Goal: Information Seeking & Learning: Learn about a topic

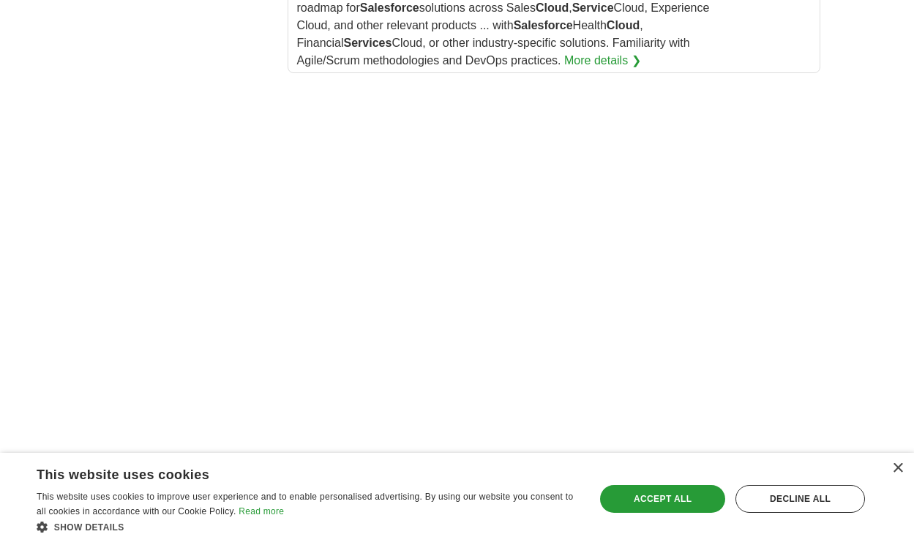
scroll to position [2722, 0]
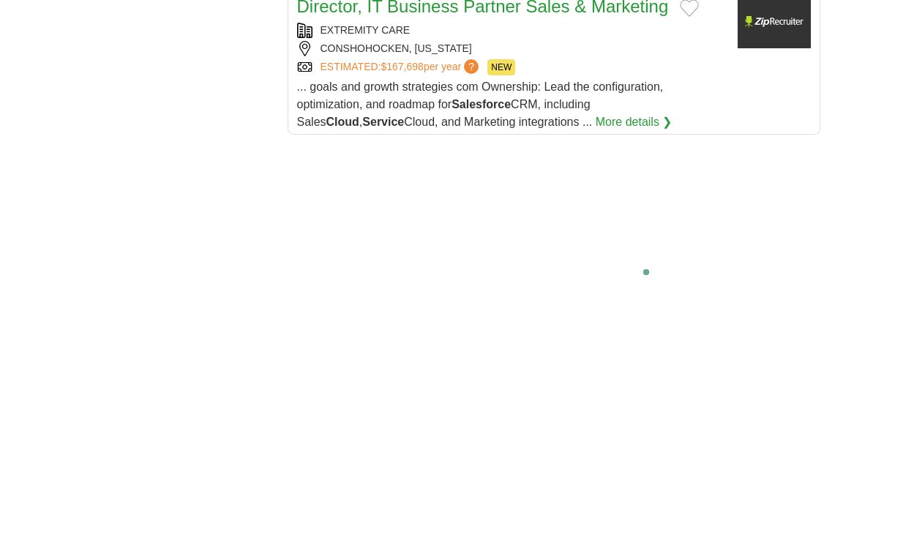
scroll to position [2669, 0]
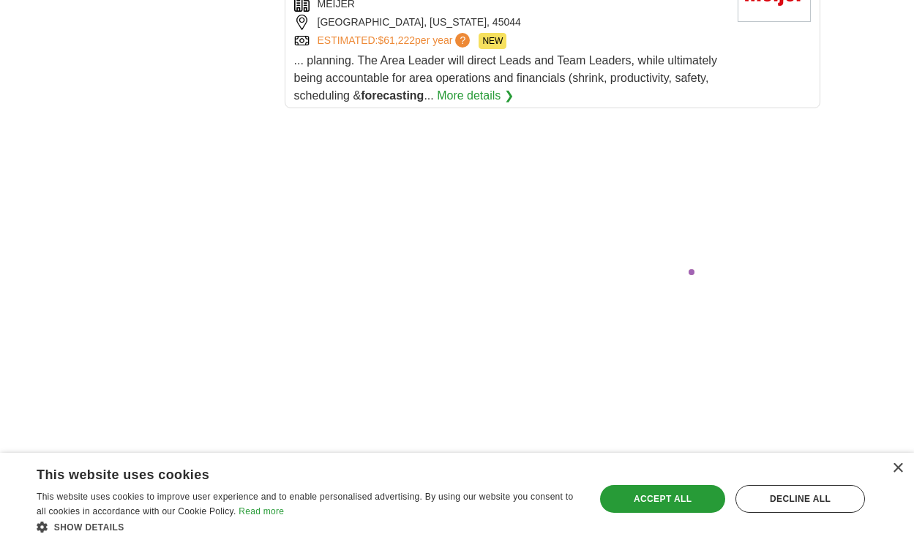
scroll to position [2773, 0]
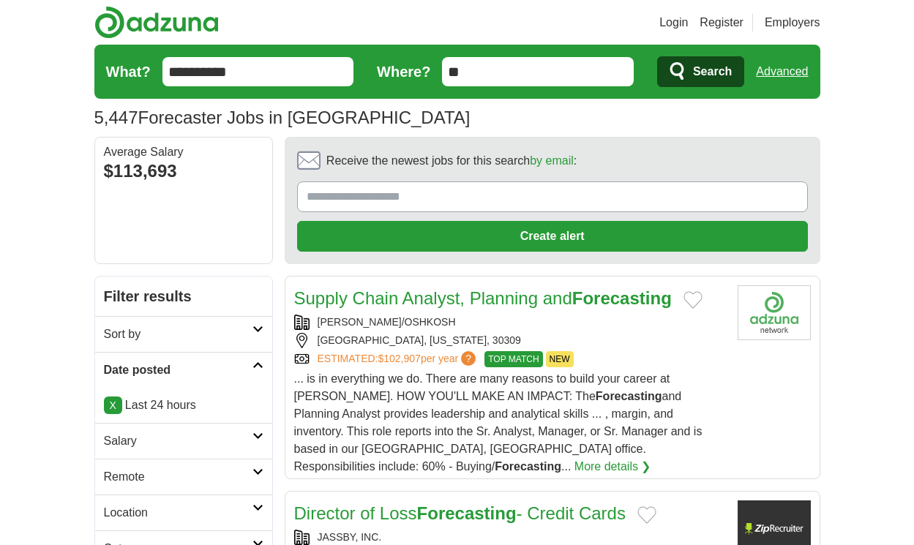
scroll to position [2363, 0]
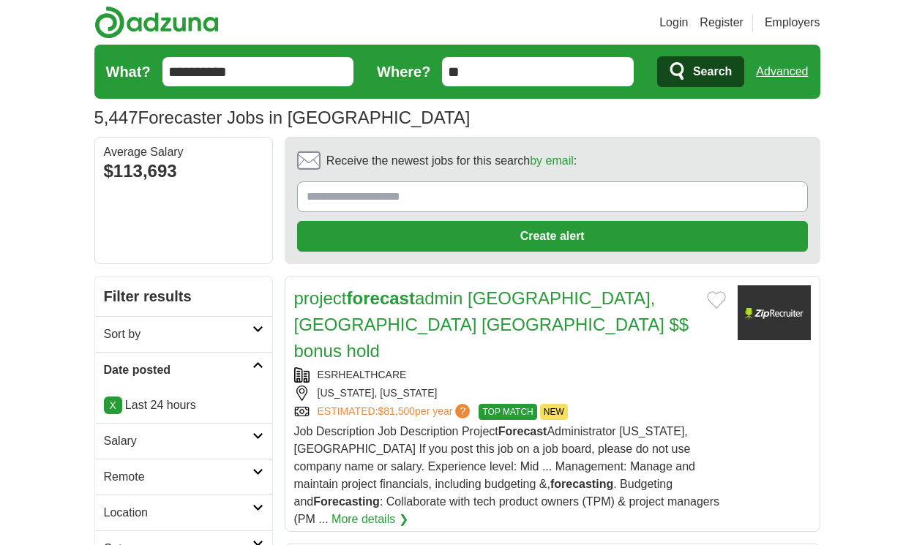
scroll to position [2222, 0]
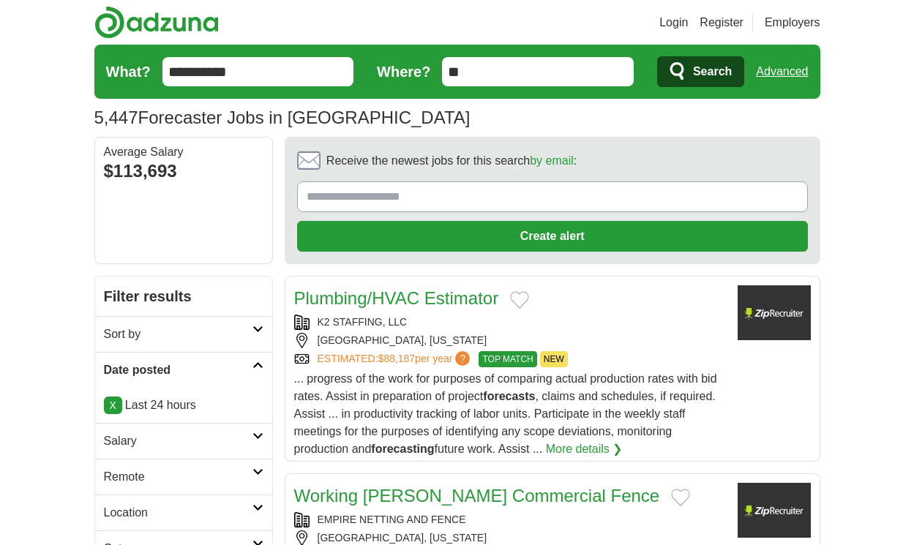
scroll to position [2249, 0]
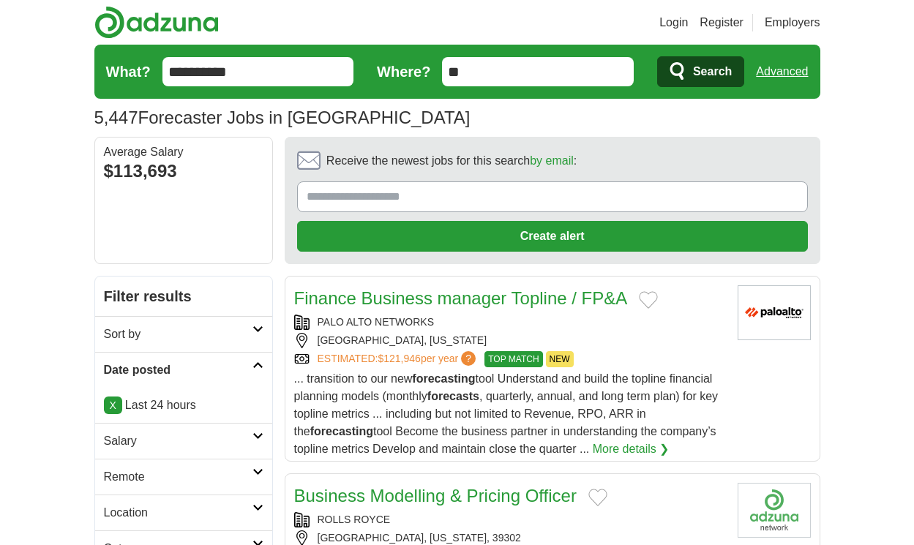
scroll to position [2152, 0]
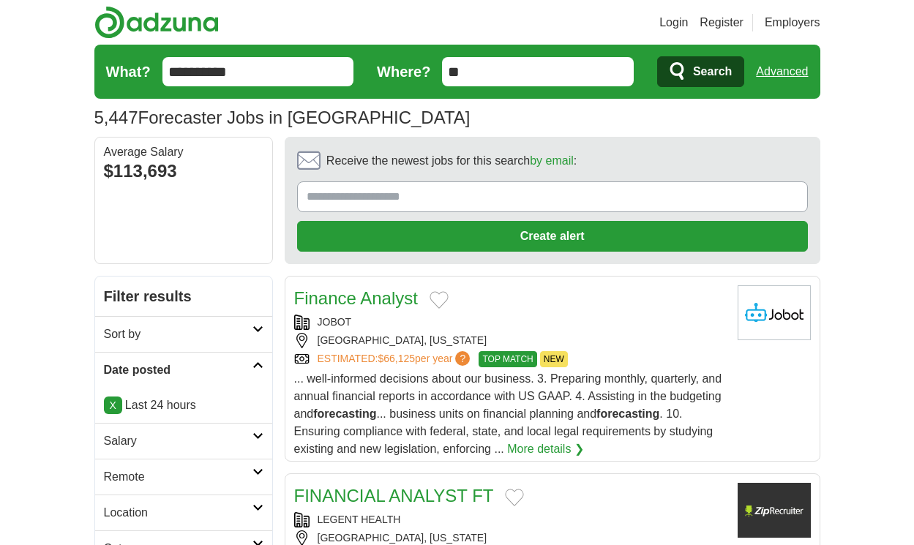
scroll to position [2213, 0]
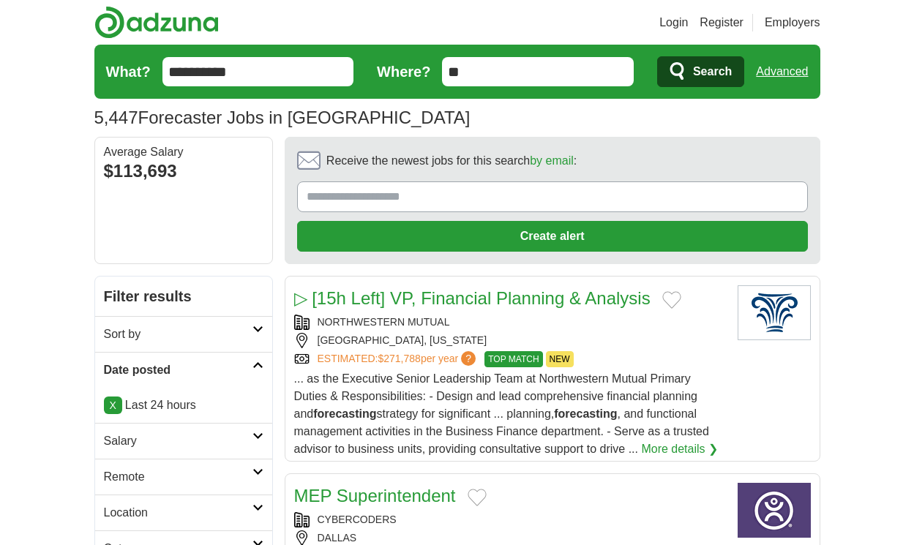
scroll to position [2187, 0]
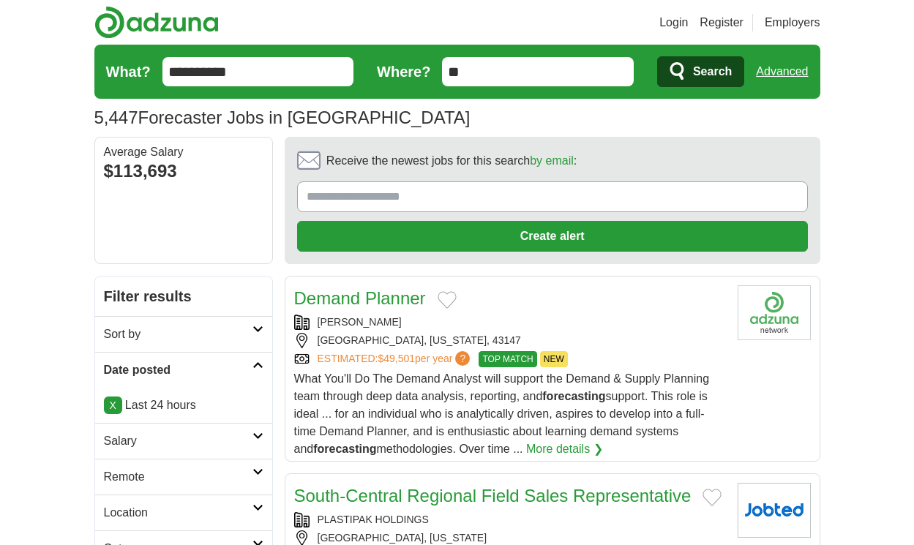
scroll to position [2249, 0]
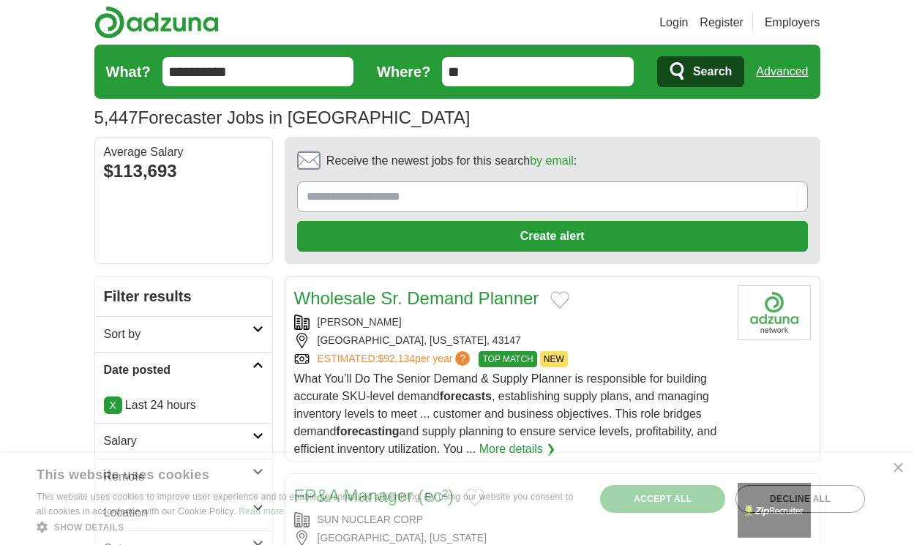
scroll to position [2249, 0]
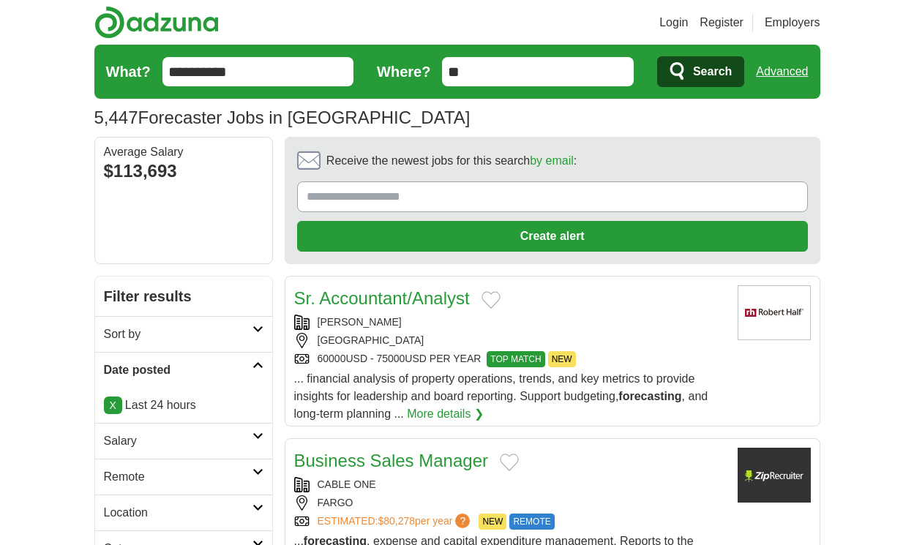
scroll to position [2345, 0]
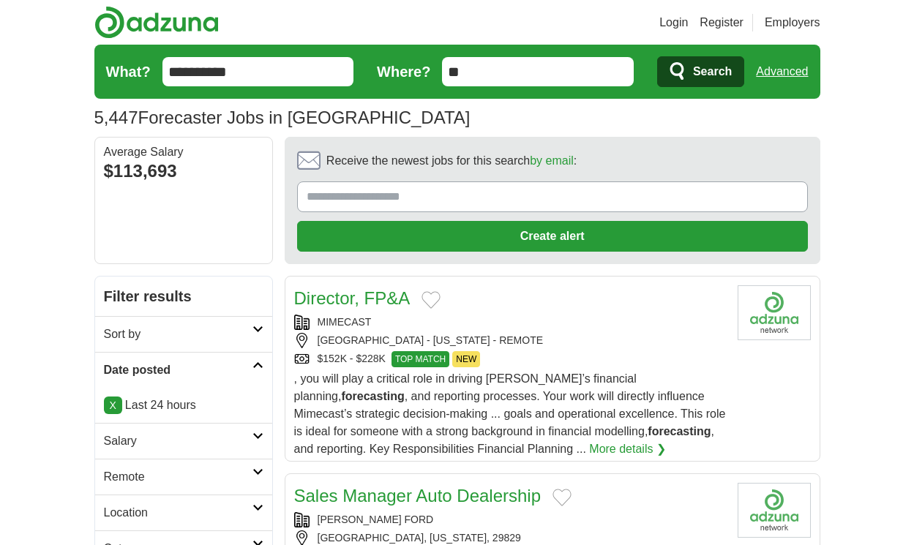
scroll to position [2284, 0]
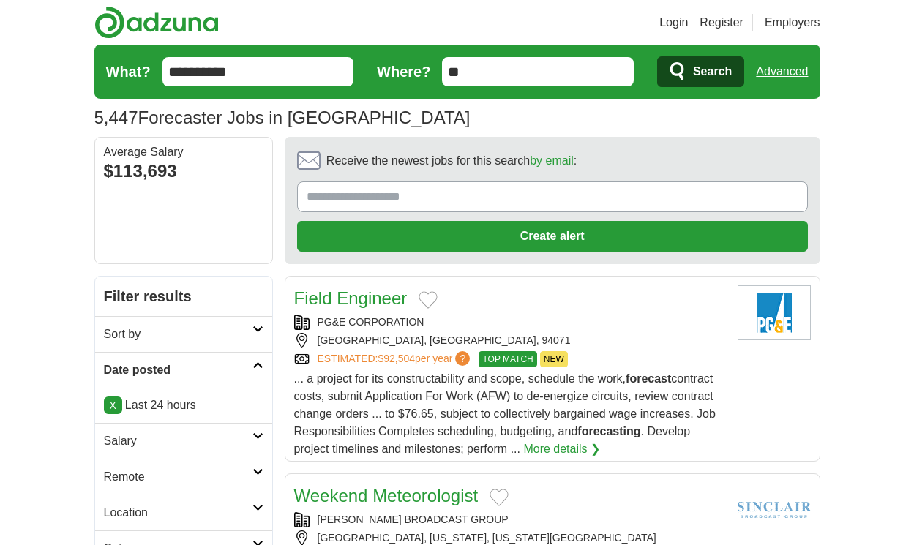
scroll to position [2301, 0]
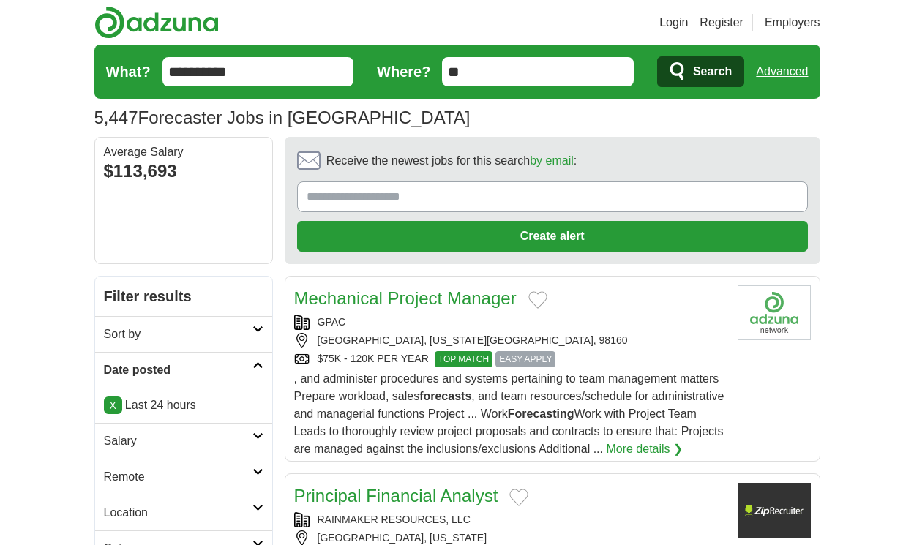
scroll to position [2279, 0]
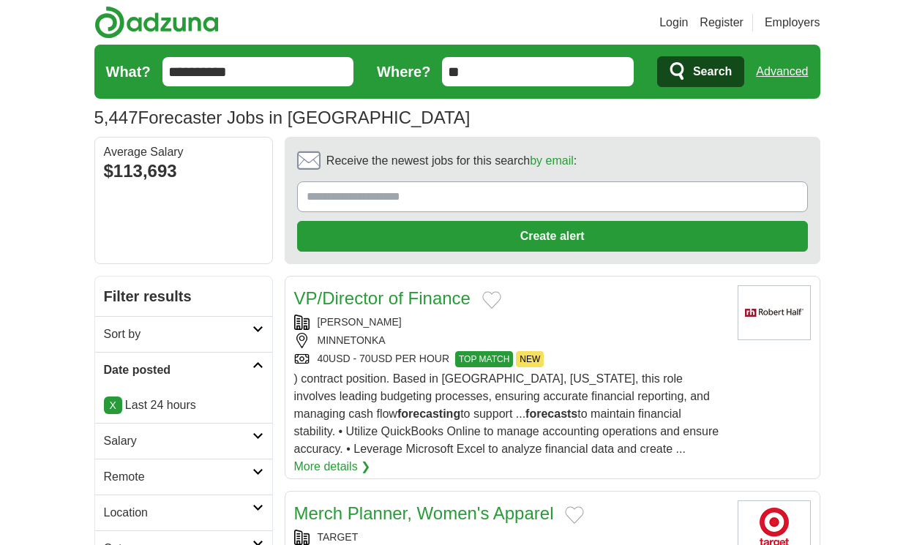
scroll to position [2262, 0]
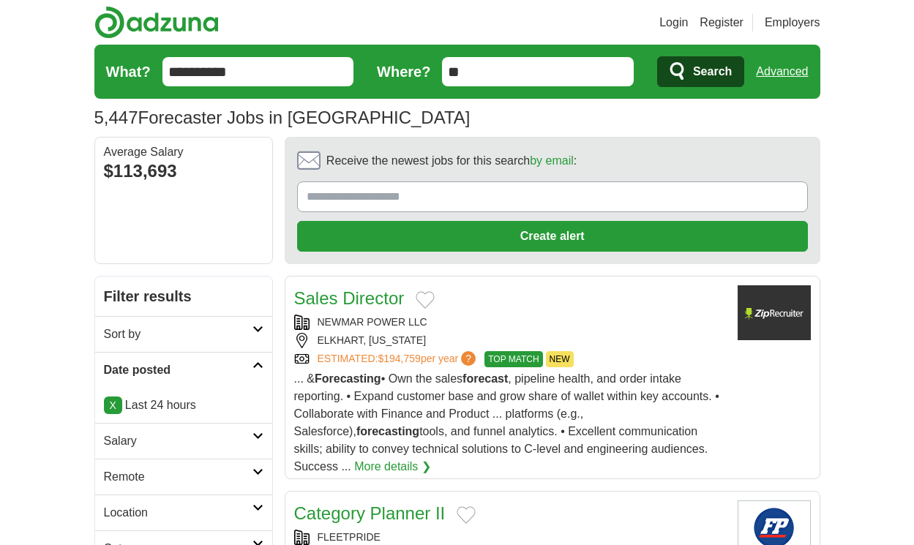
scroll to position [2429, 0]
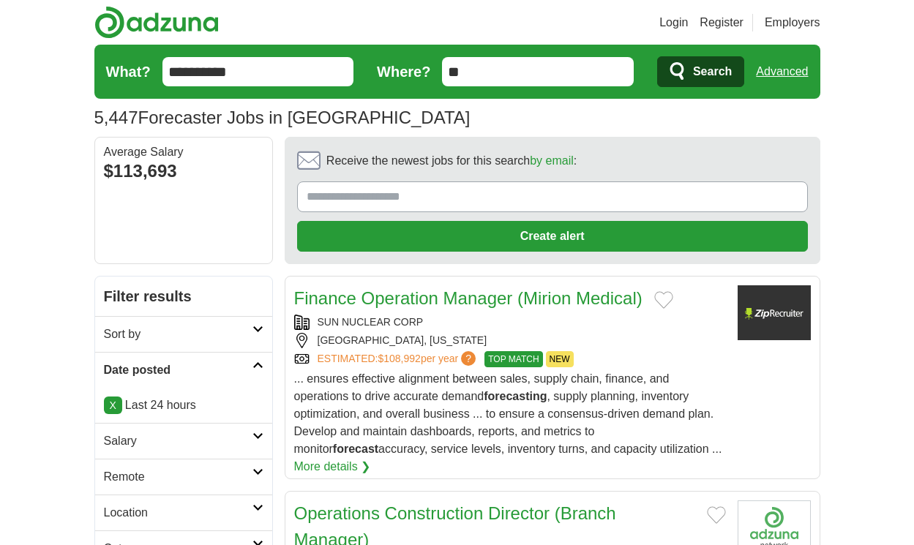
scroll to position [2358, 0]
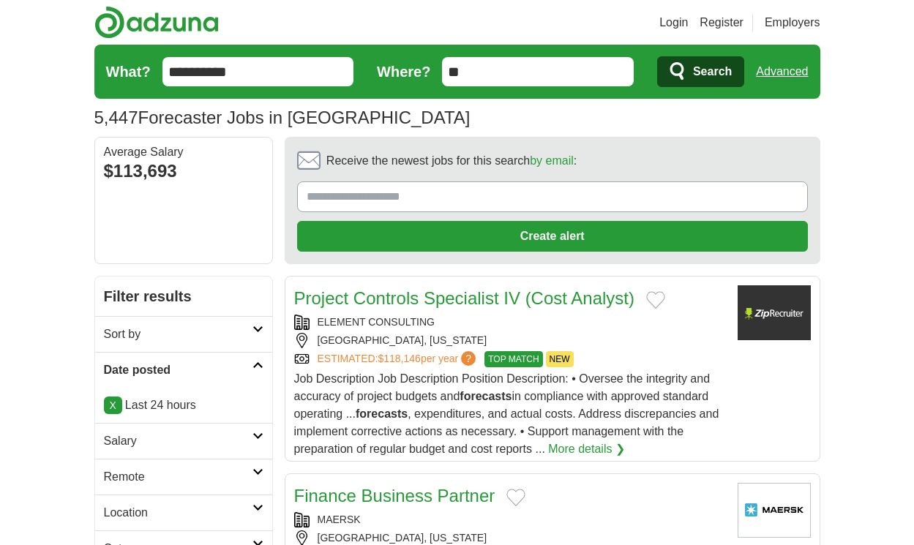
scroll to position [2314, 0]
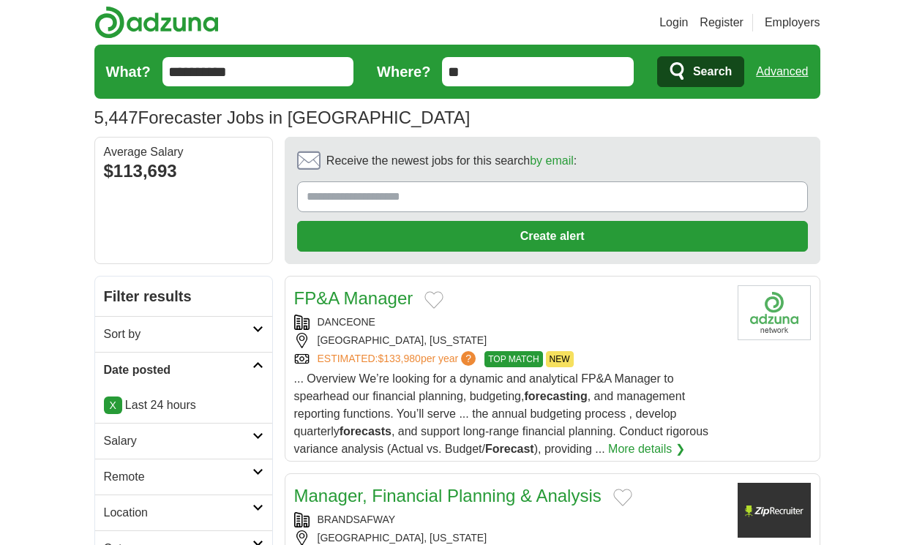
scroll to position [2249, 0]
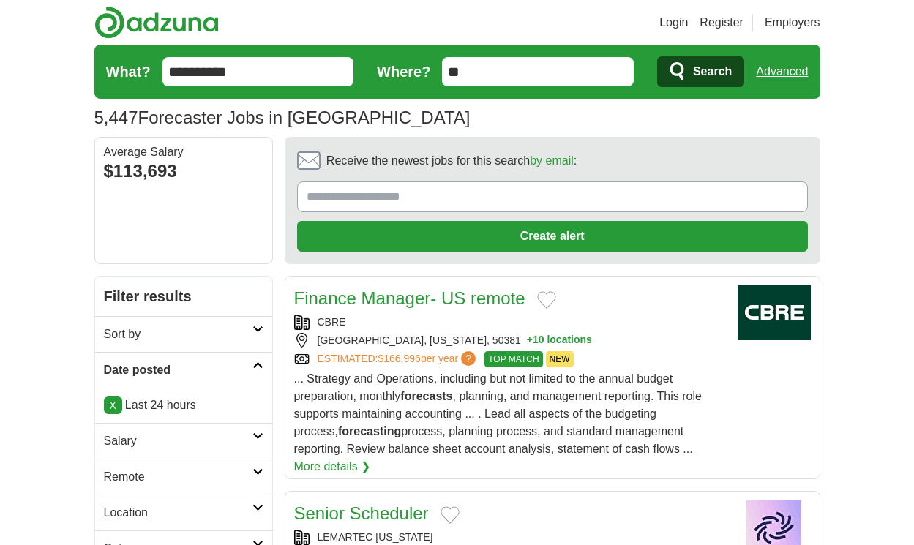
scroll to position [2275, 0]
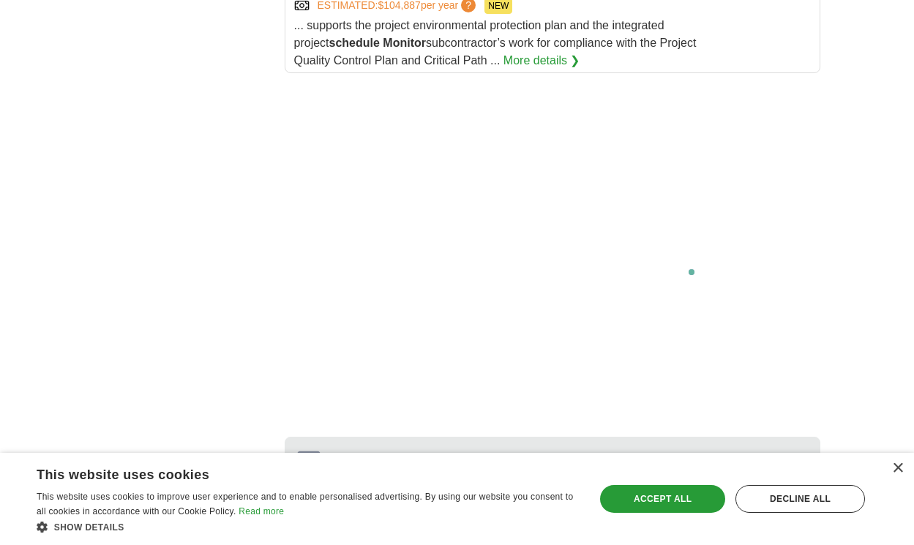
scroll to position [2422, 0]
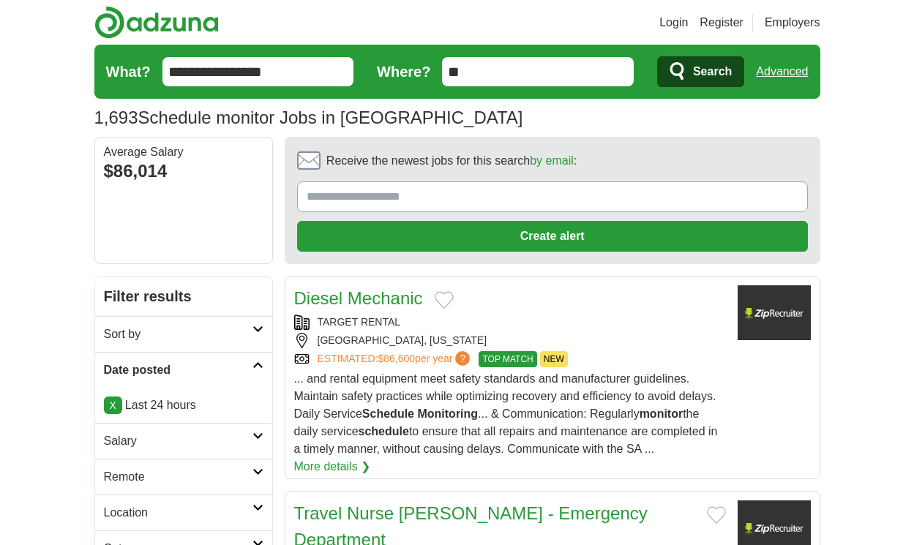
scroll to position [2170, 0]
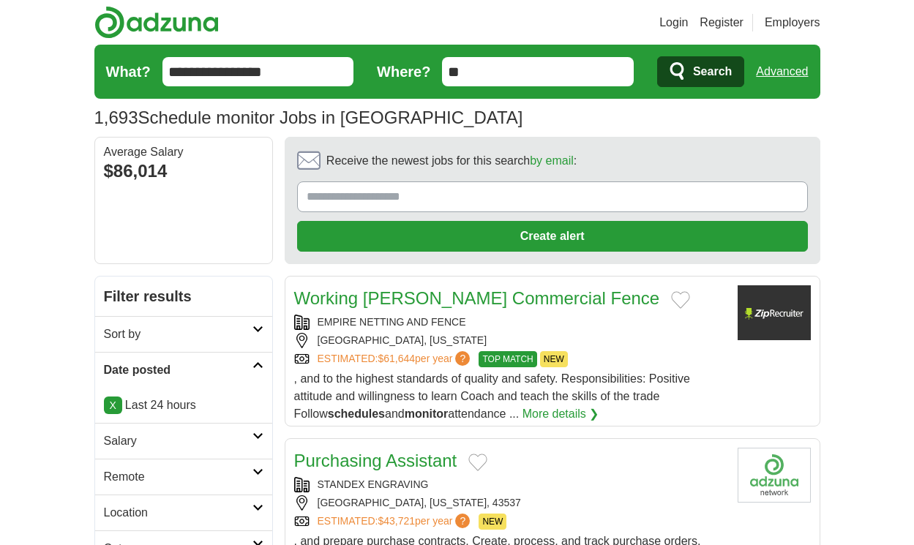
scroll to position [2073, 0]
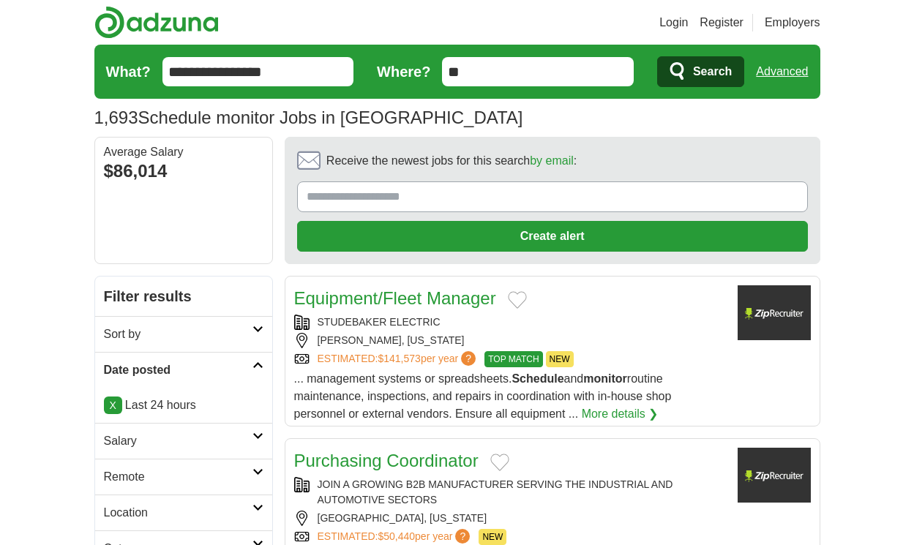
scroll to position [2007, 0]
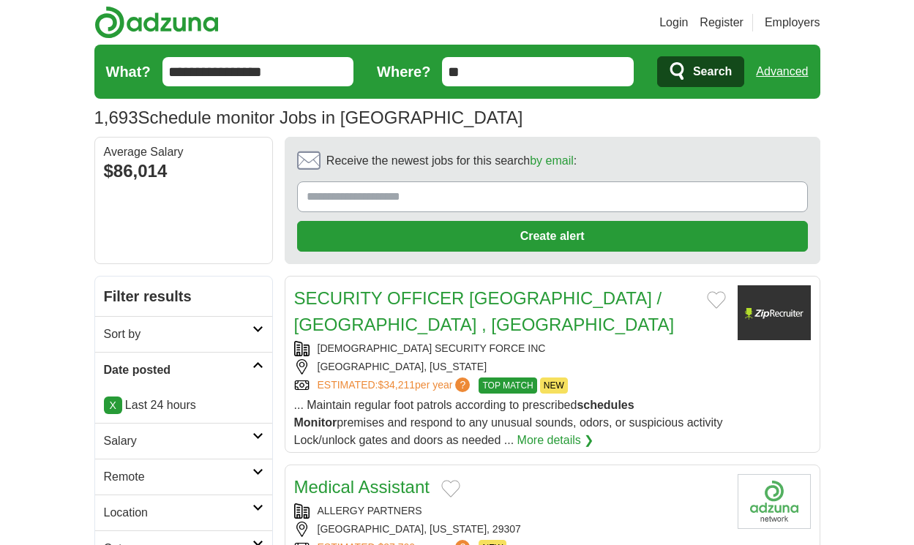
scroll to position [2064, 0]
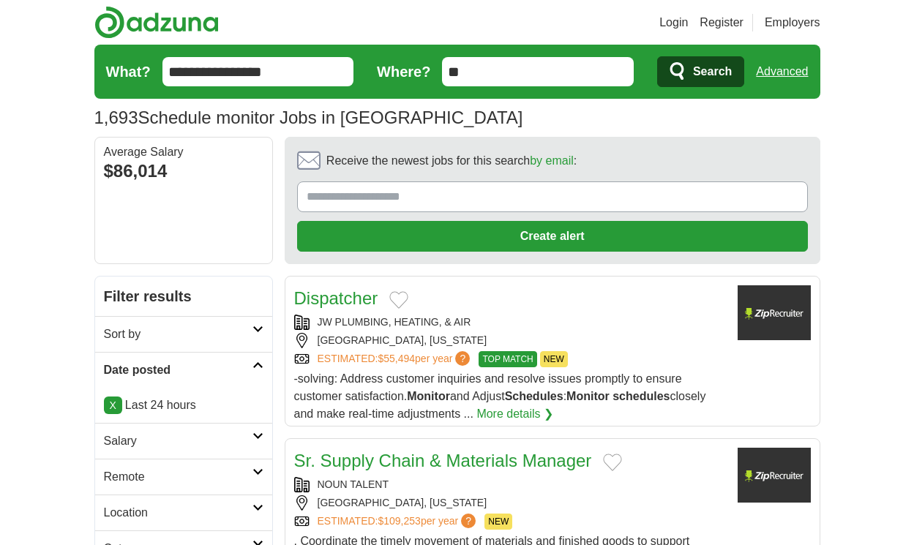
scroll to position [2064, 0]
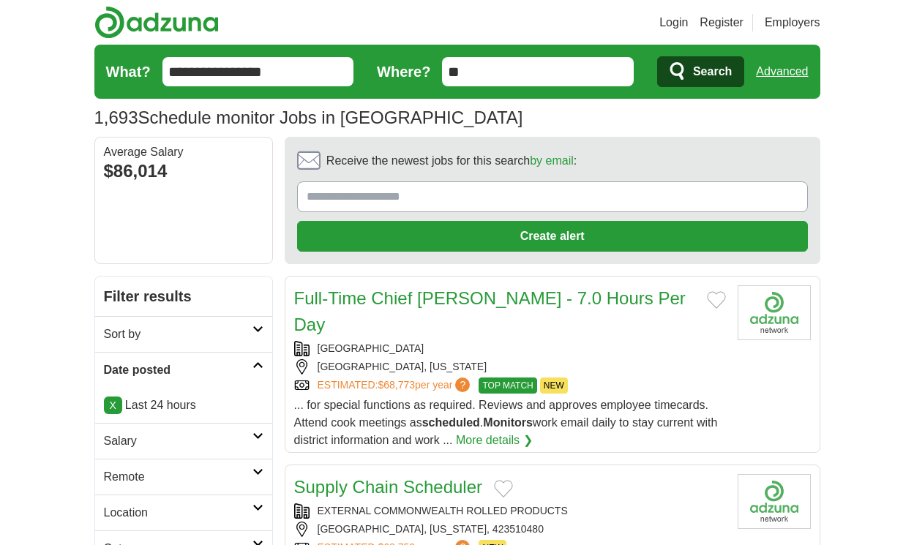
scroll to position [2029, 0]
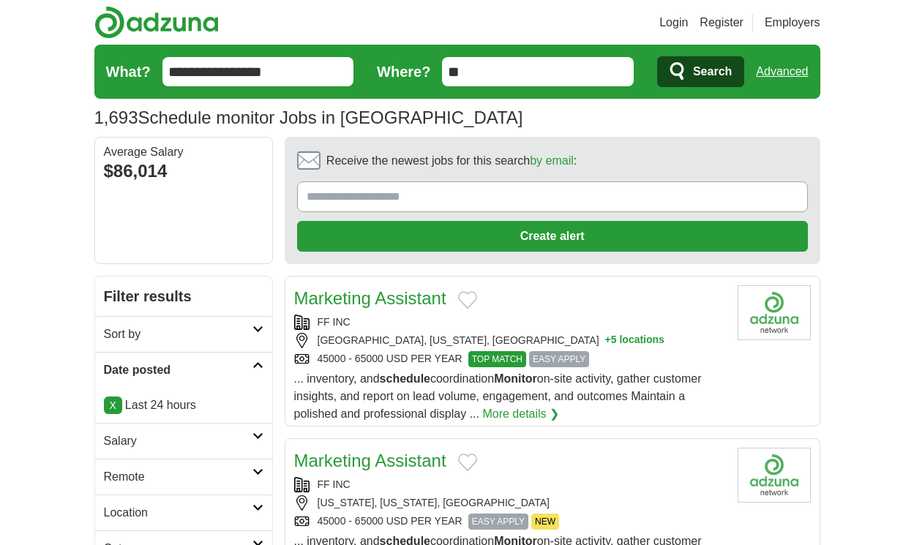
scroll to position [1950, 0]
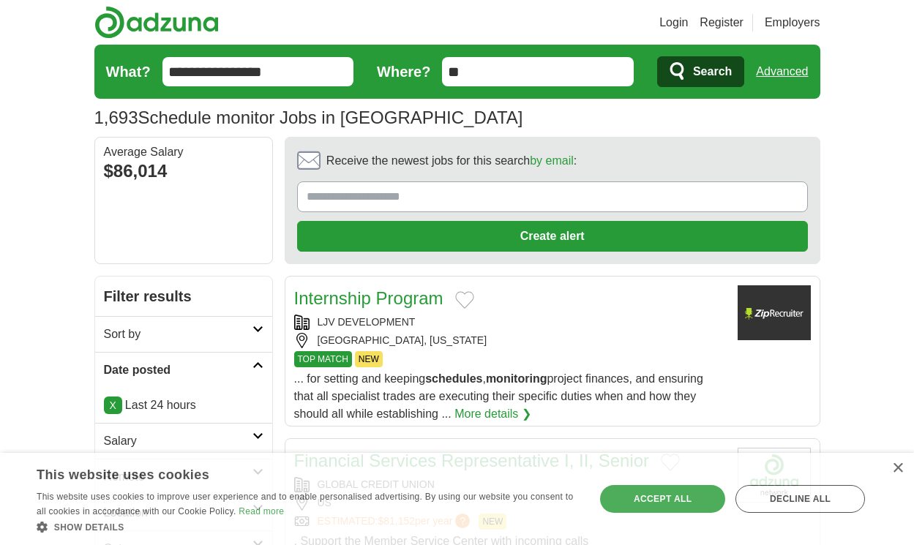
scroll to position [2011, 0]
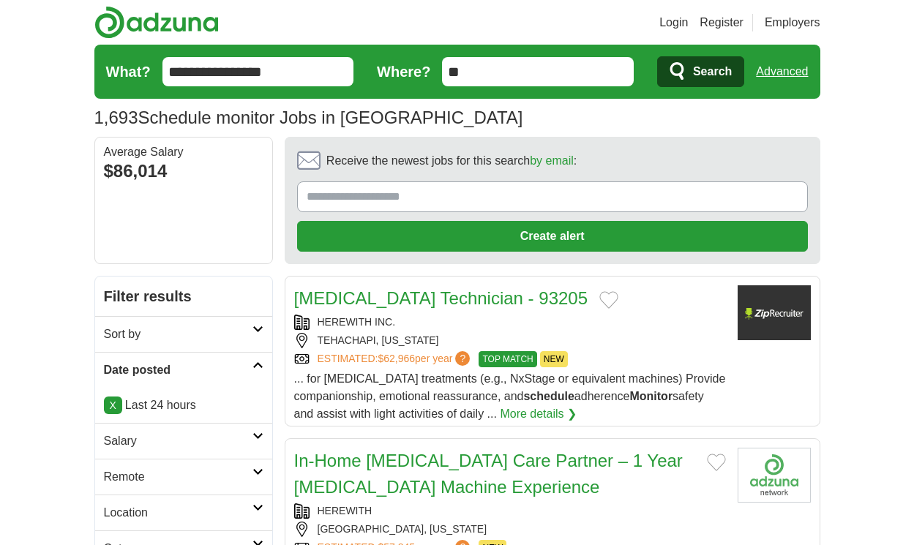
scroll to position [2161, 0]
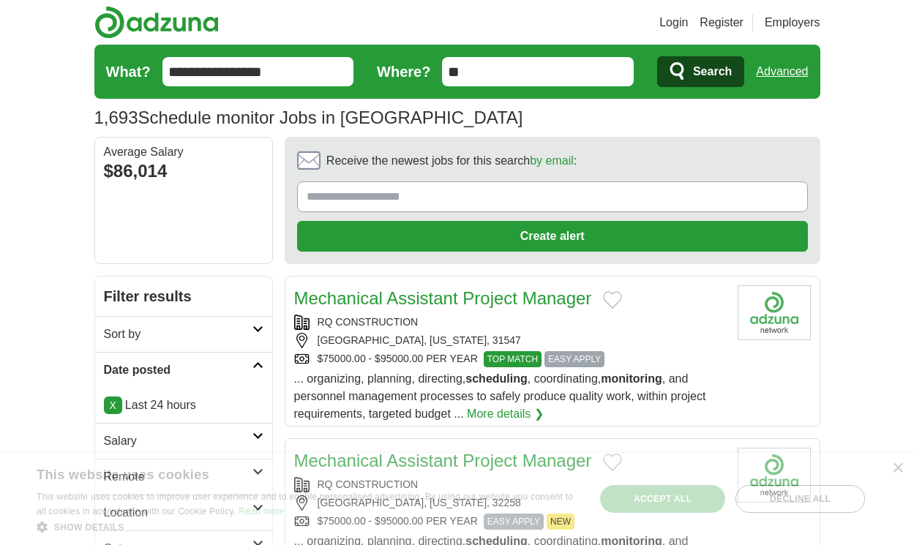
scroll to position [2007, 0]
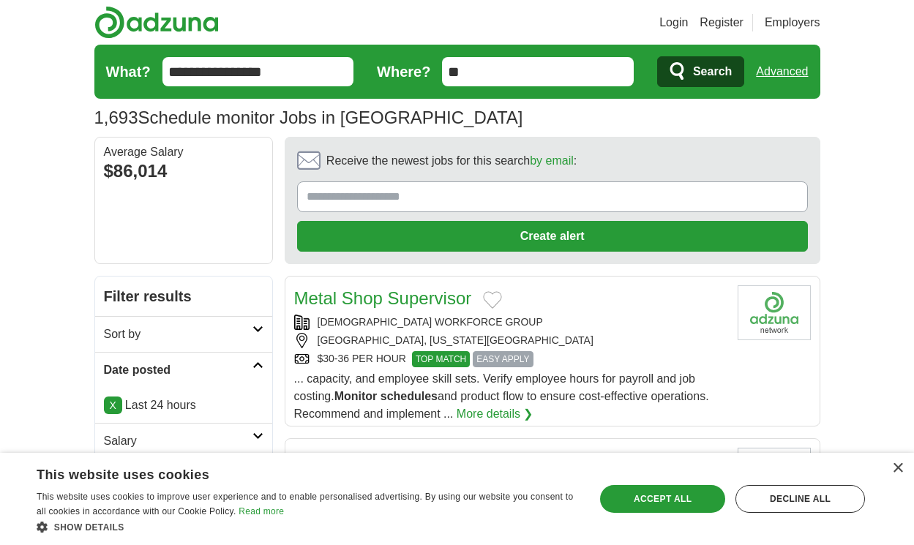
scroll to position [2033, 0]
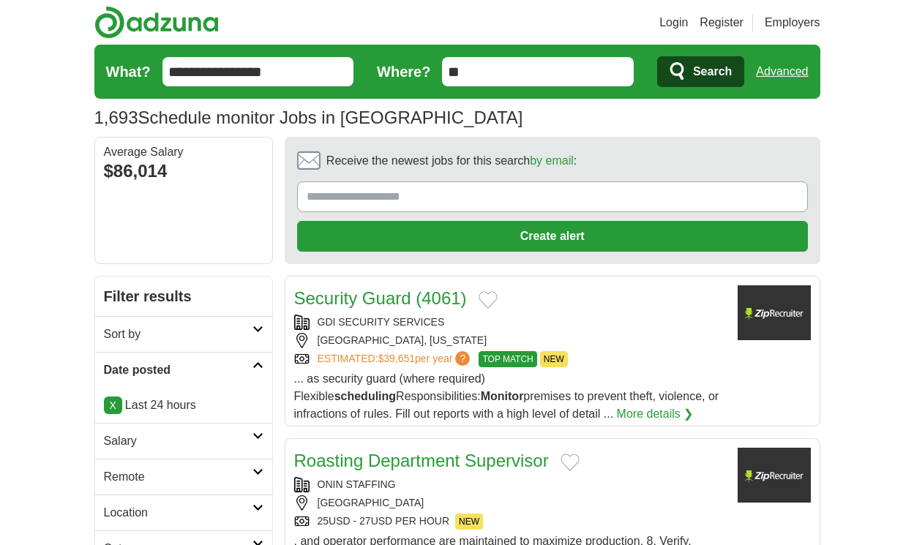
scroll to position [2104, 0]
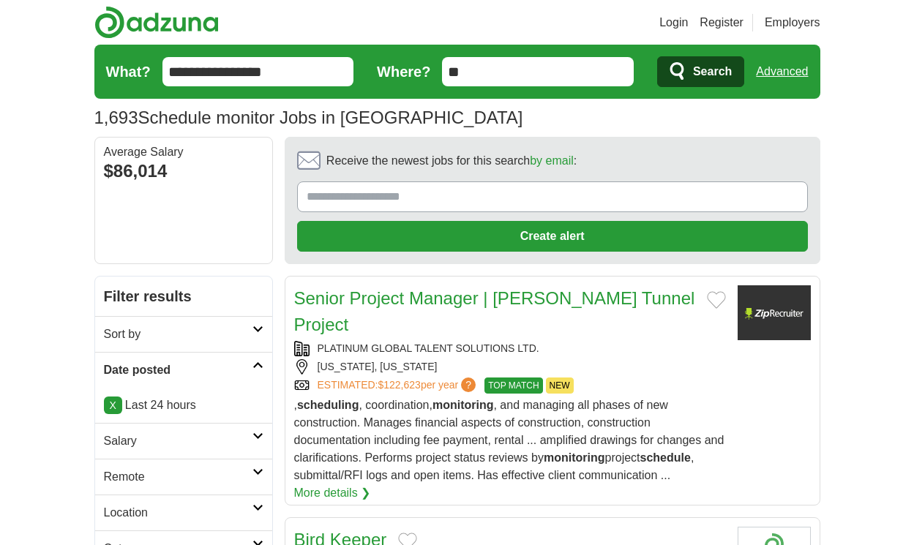
scroll to position [2218, 0]
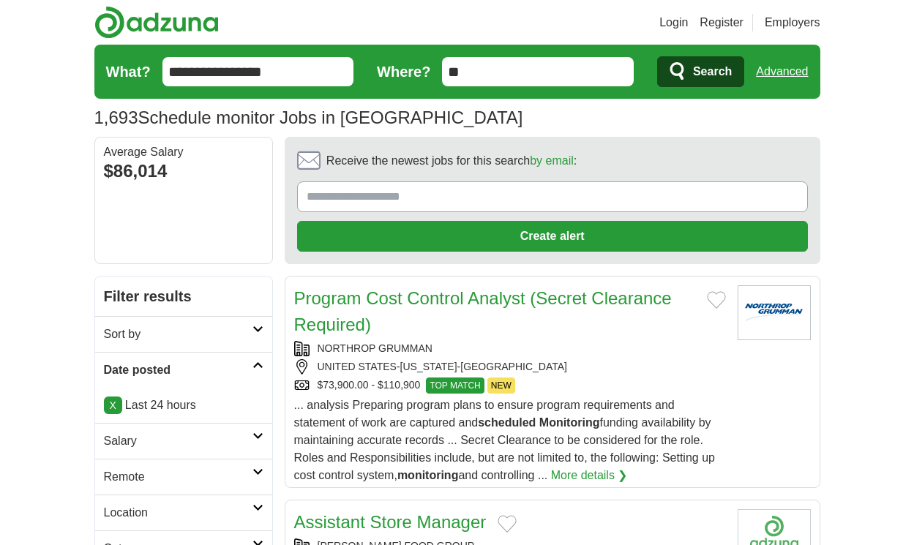
scroll to position [2165, 0]
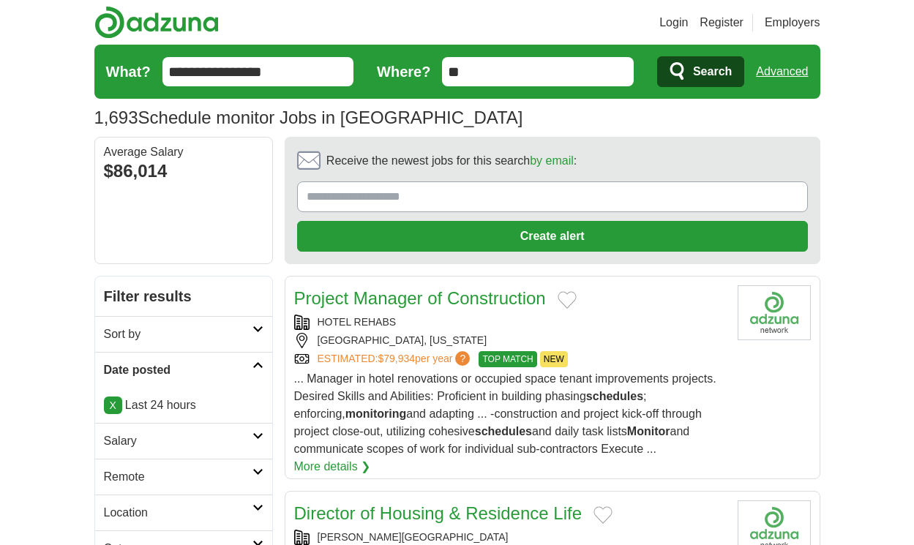
scroll to position [2187, 0]
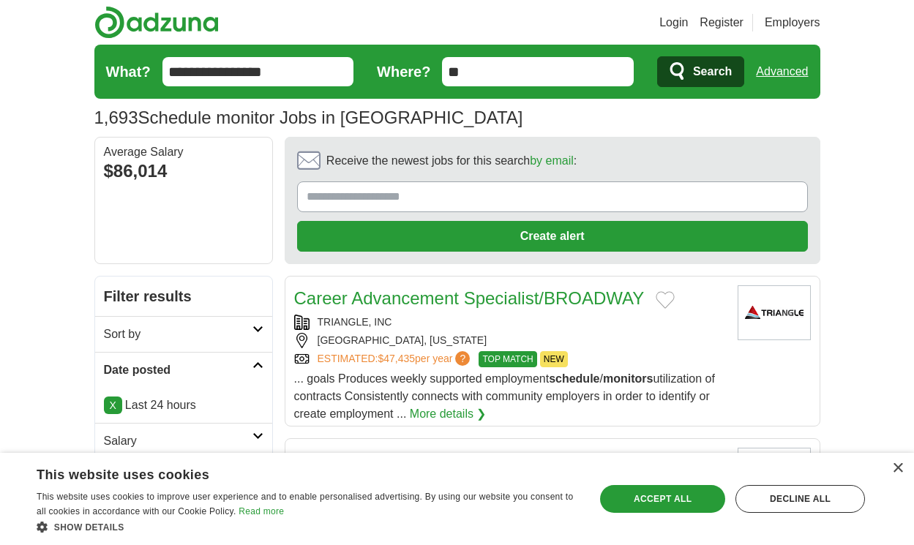
scroll to position [2152, 0]
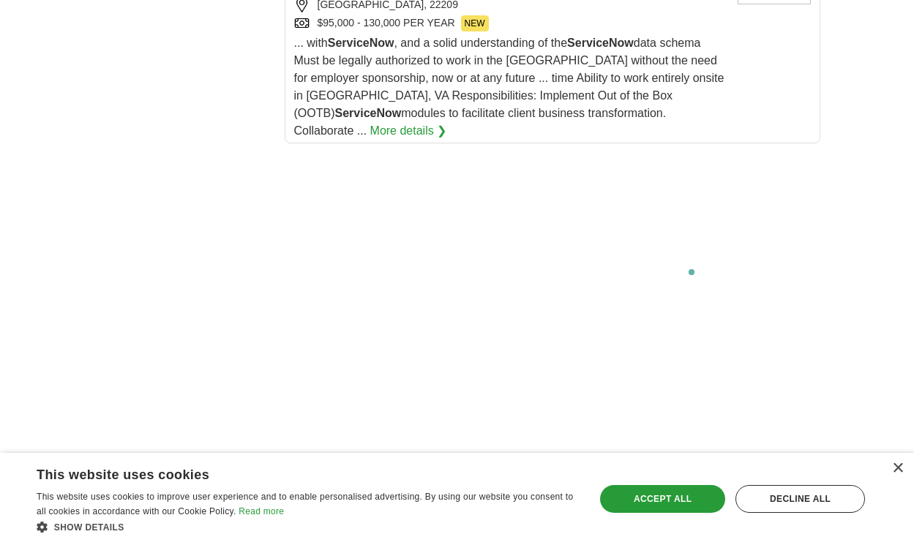
scroll to position [3037, 0]
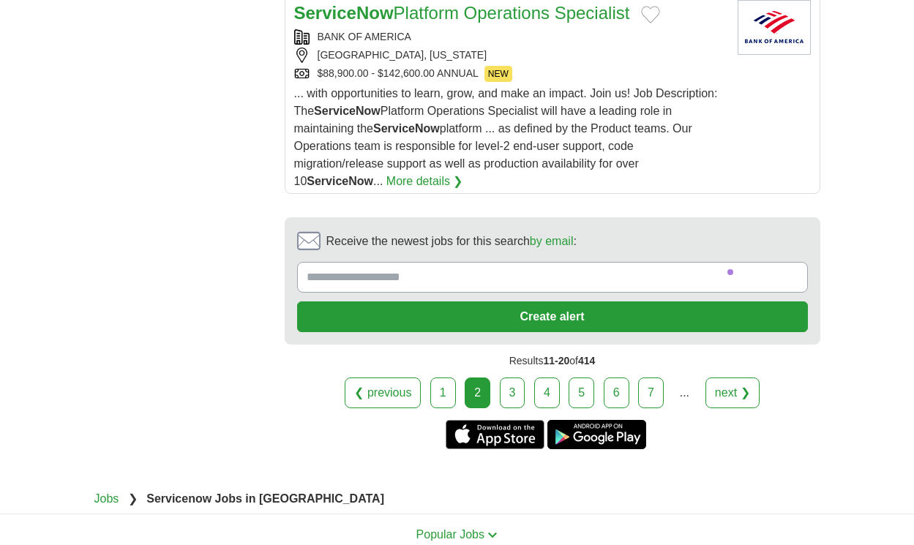
scroll to position [2785, 0]
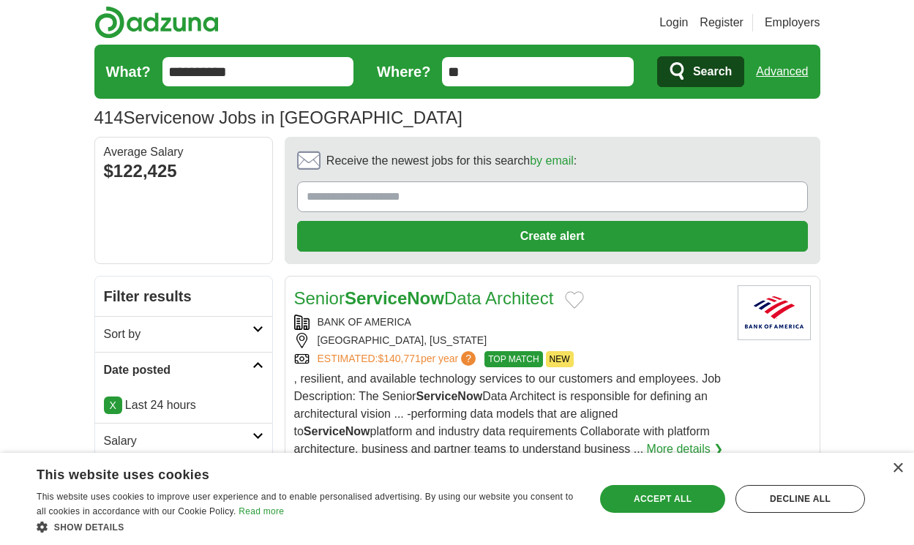
scroll to position [2424, 0]
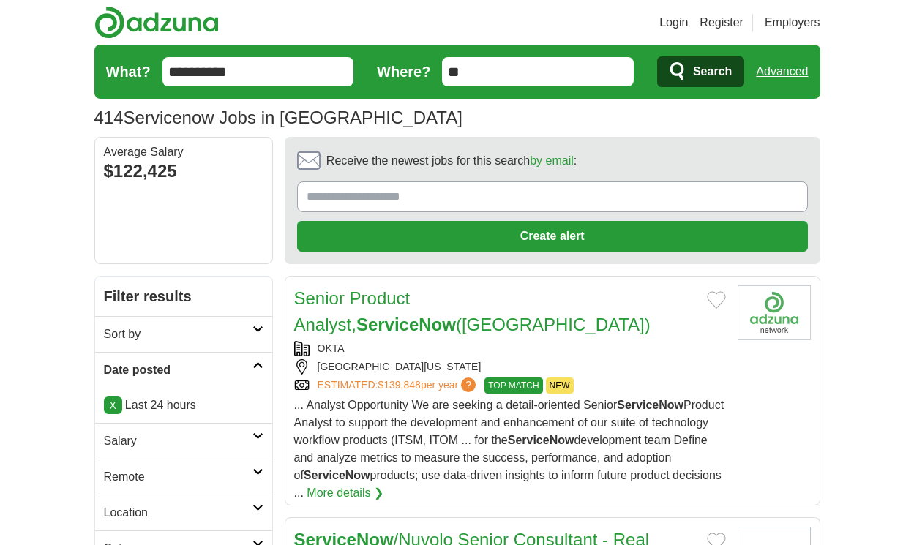
scroll to position [2503, 0]
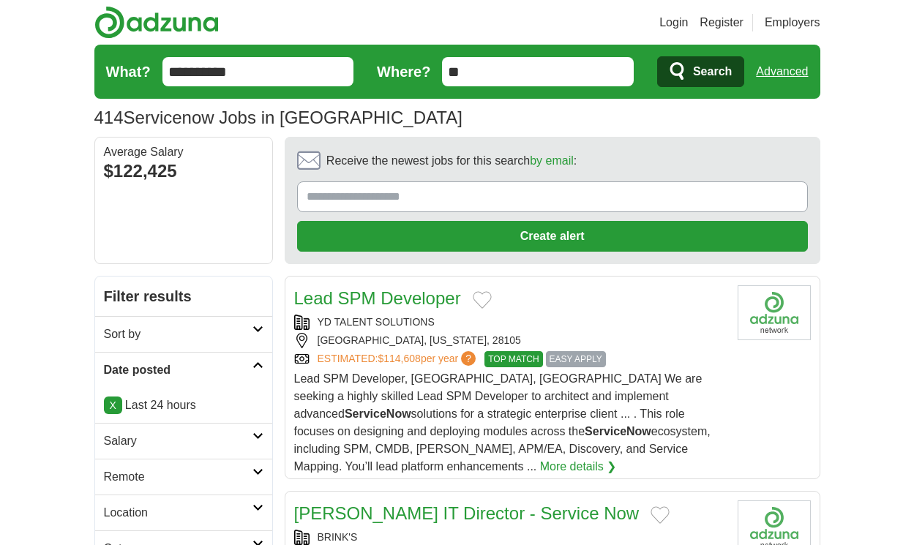
scroll to position [2328, 0]
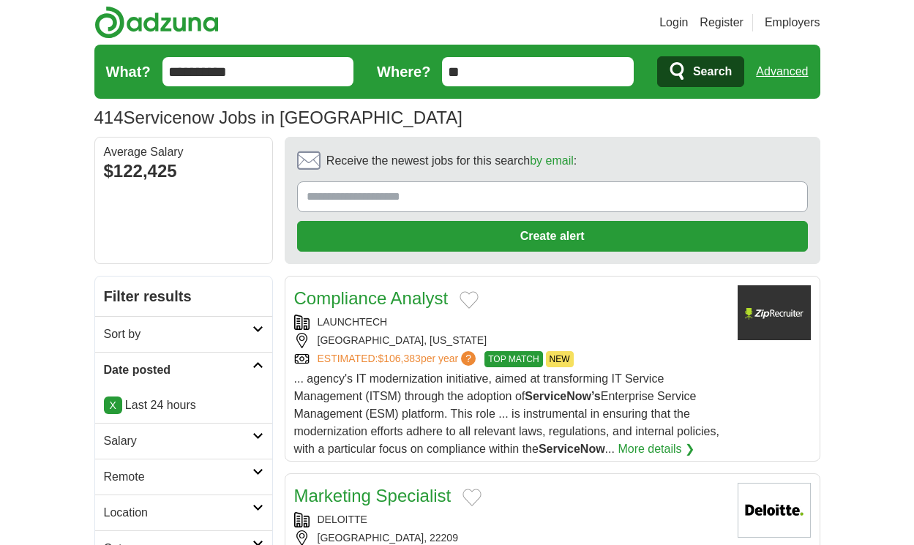
scroll to position [2328, 0]
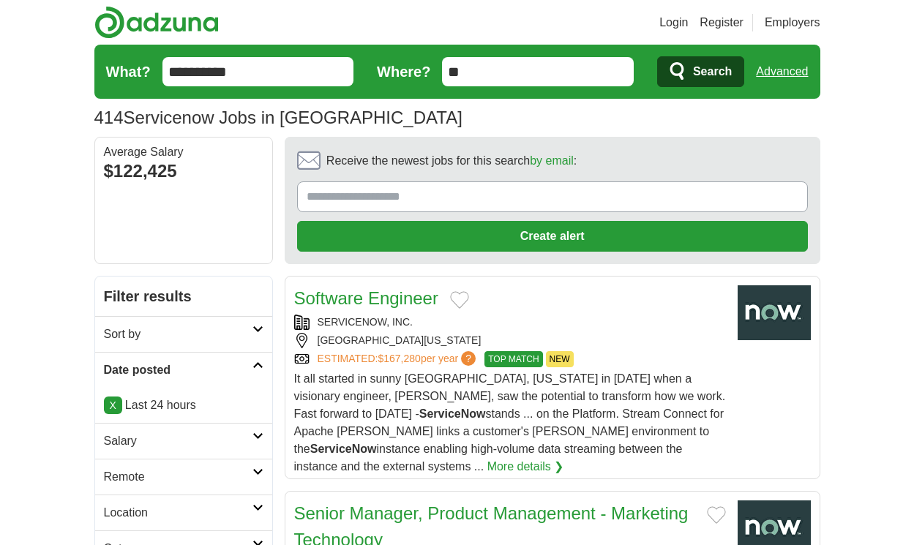
scroll to position [2398, 0]
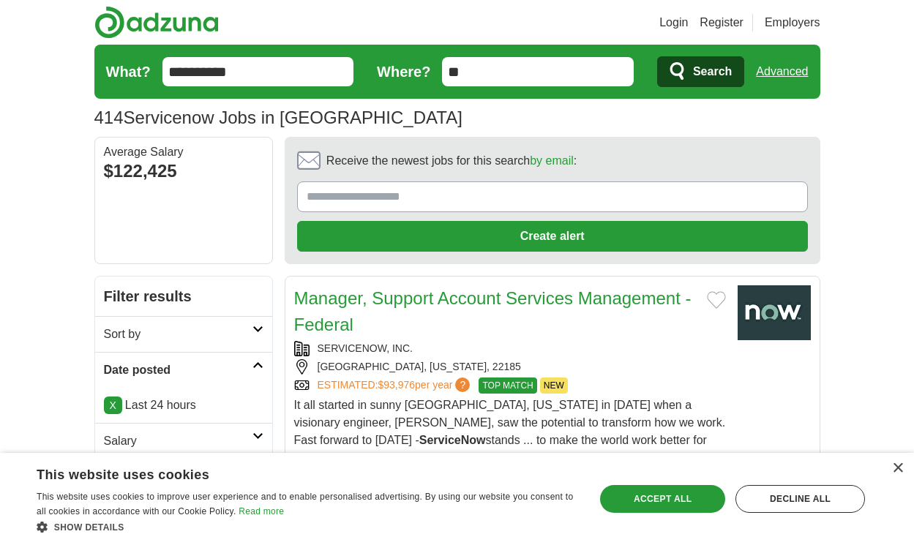
scroll to position [2389, 0]
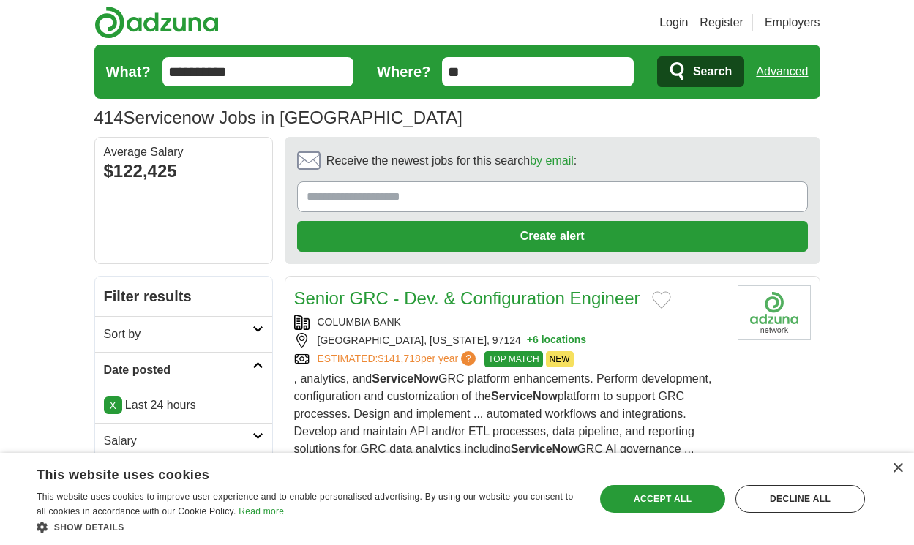
scroll to position [2424, 0]
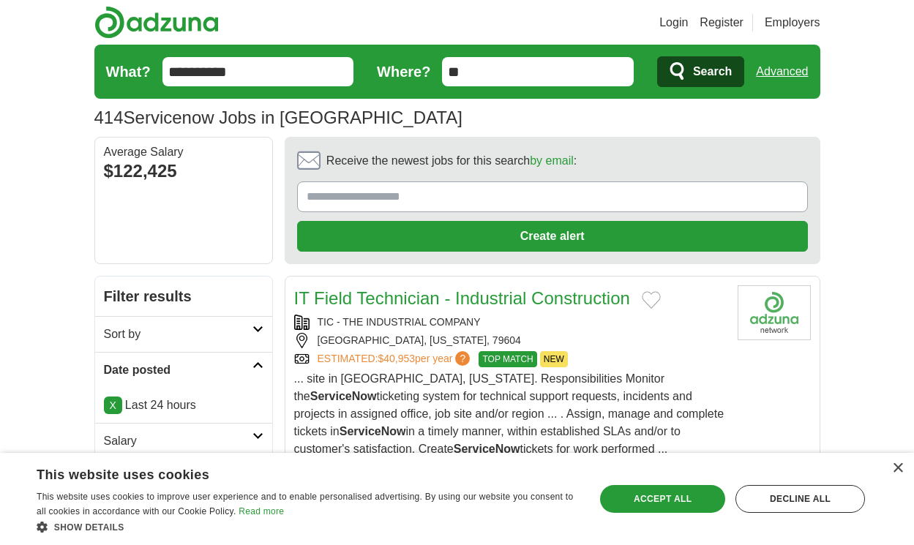
scroll to position [2363, 0]
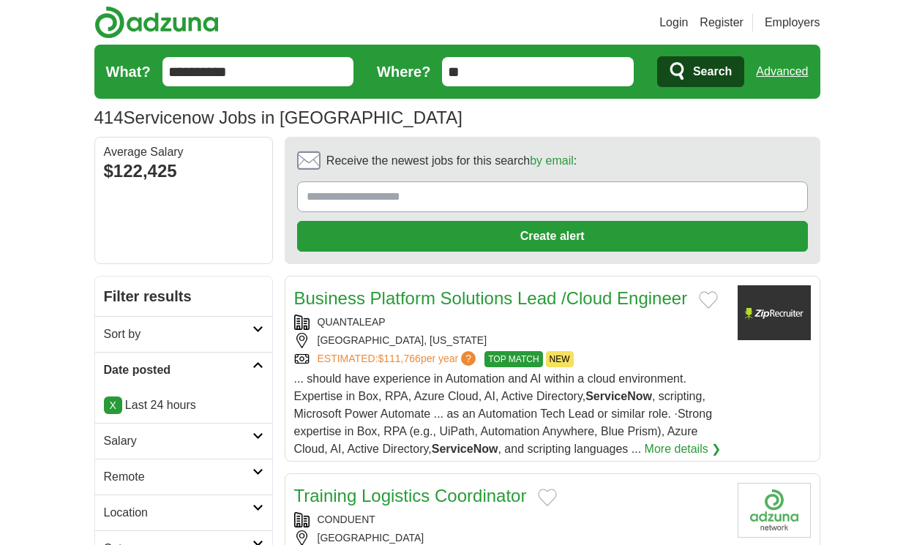
scroll to position [2398, 0]
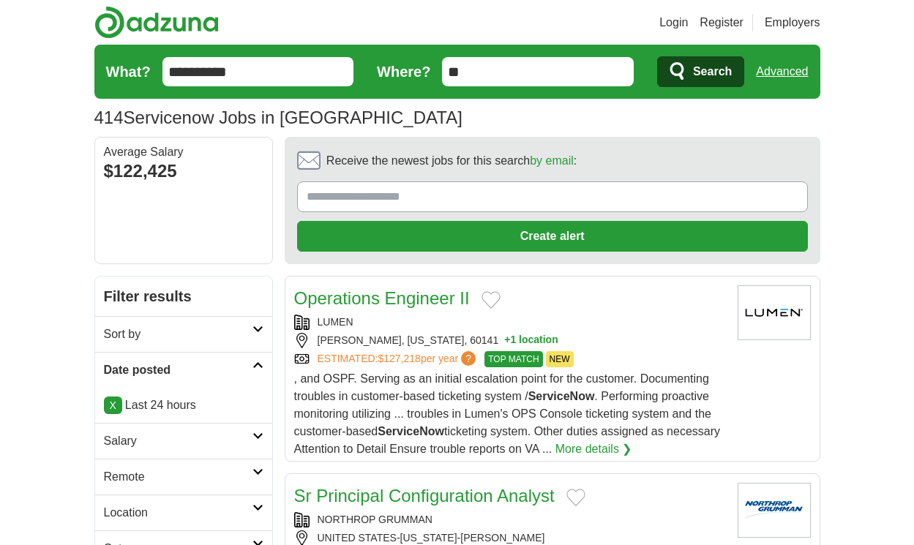
scroll to position [2319, 0]
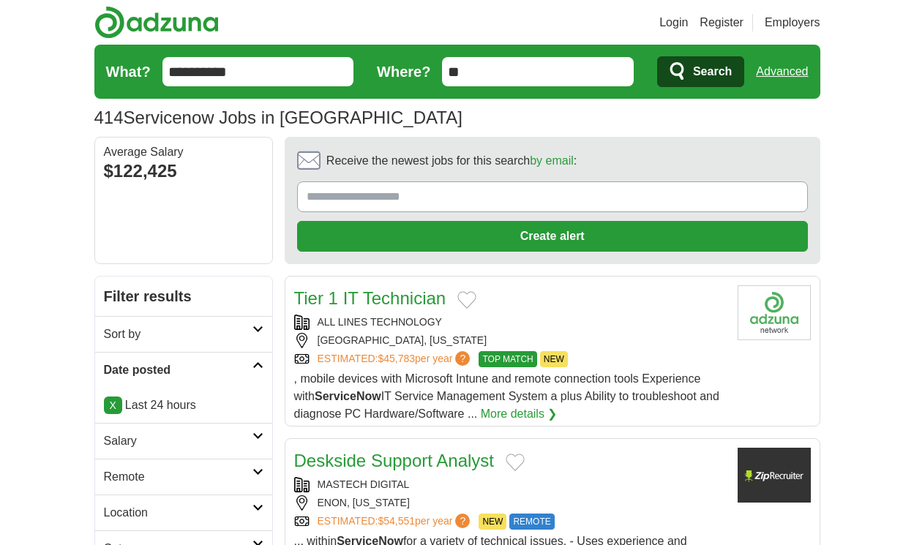
scroll to position [2156, 0]
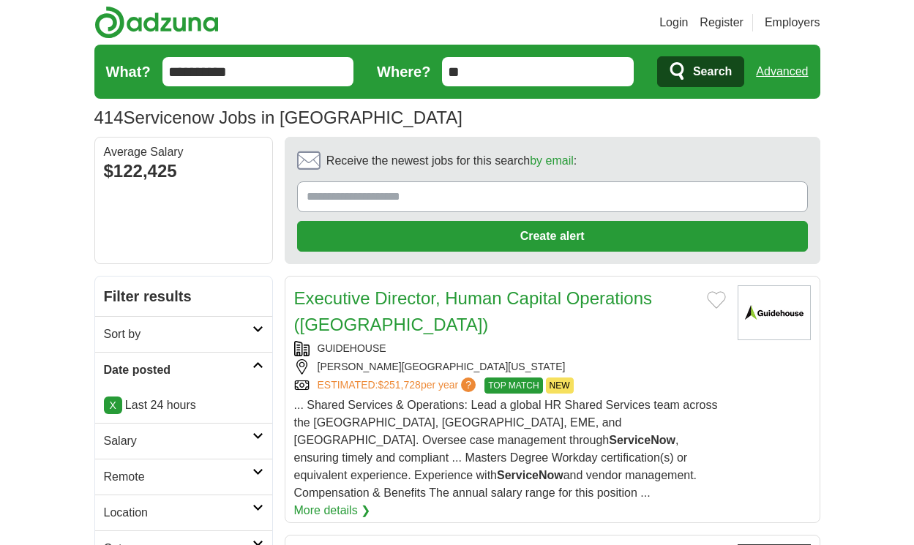
scroll to position [2271, 0]
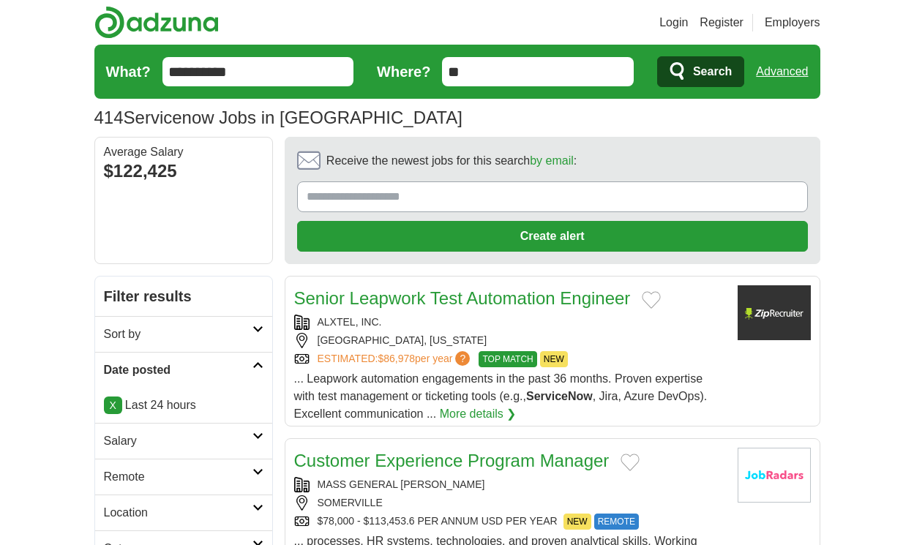
scroll to position [2174, 0]
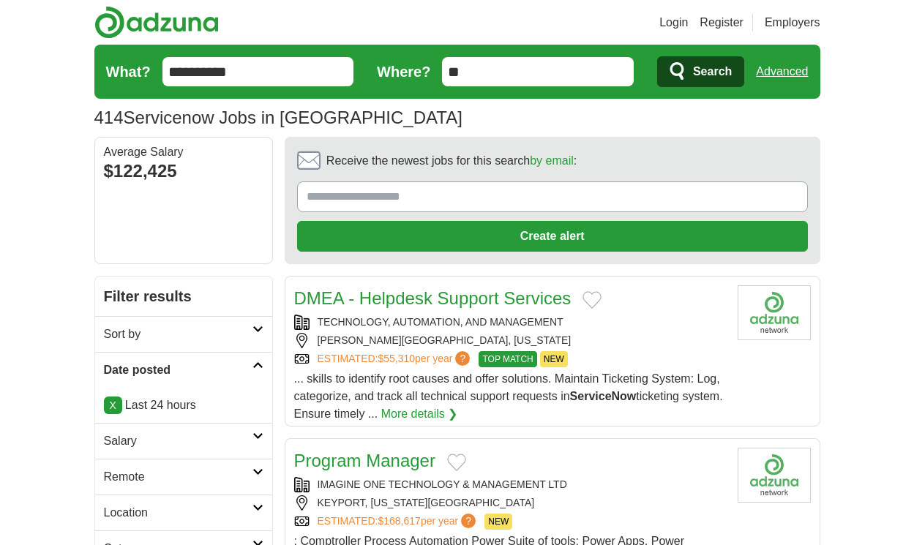
scroll to position [2095, 0]
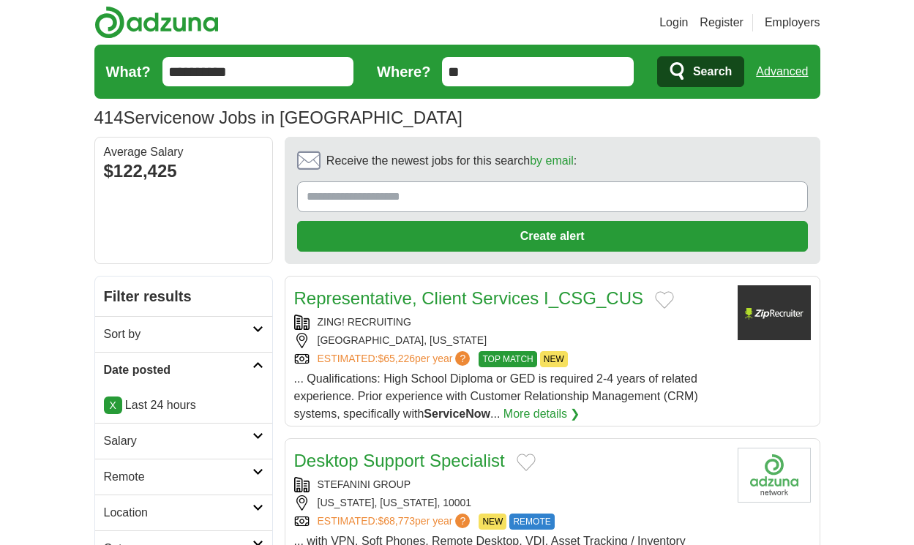
scroll to position [2086, 0]
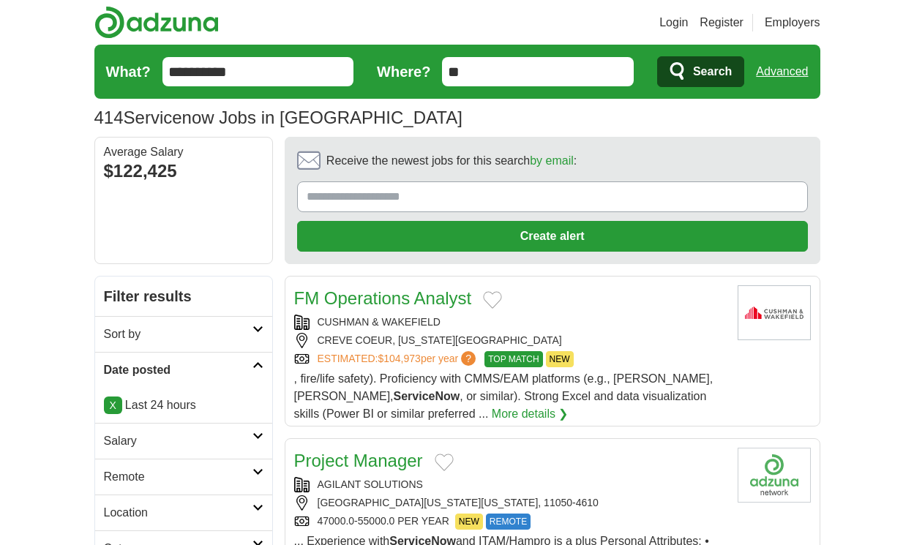
scroll to position [1950, 0]
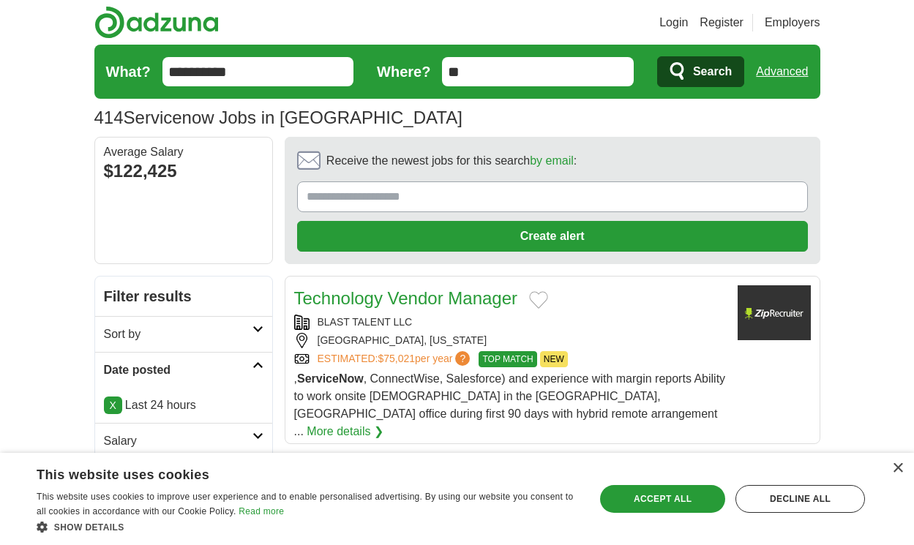
scroll to position [1976, 0]
